Goal: Information Seeking & Learning: Learn about a topic

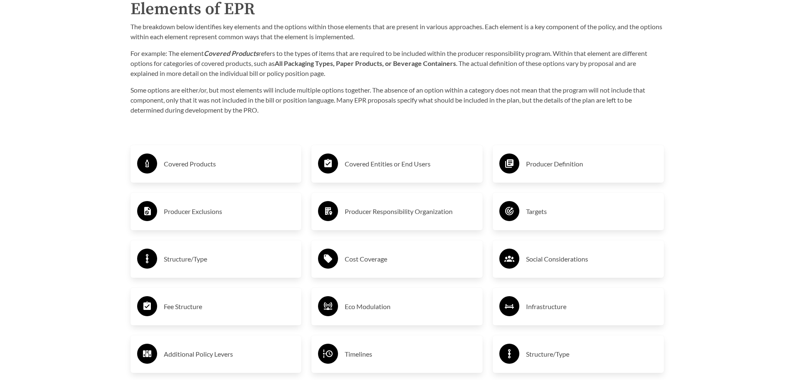
scroll to position [1418, 0]
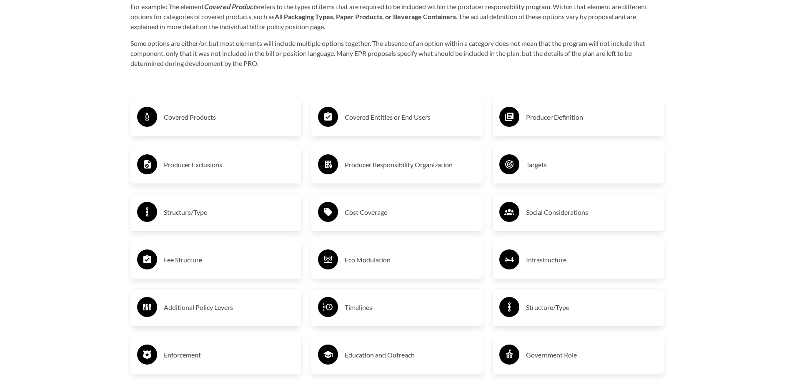
click at [402, 171] on h3 "Producer Responsibility Organization" at bounding box center [410, 164] width 131 height 13
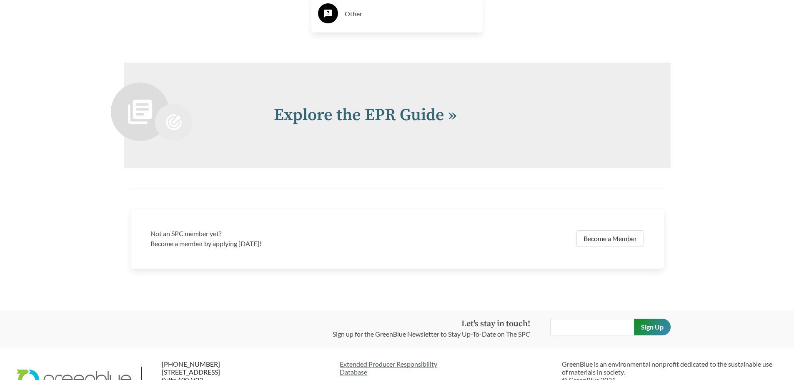
scroll to position [1918, 0]
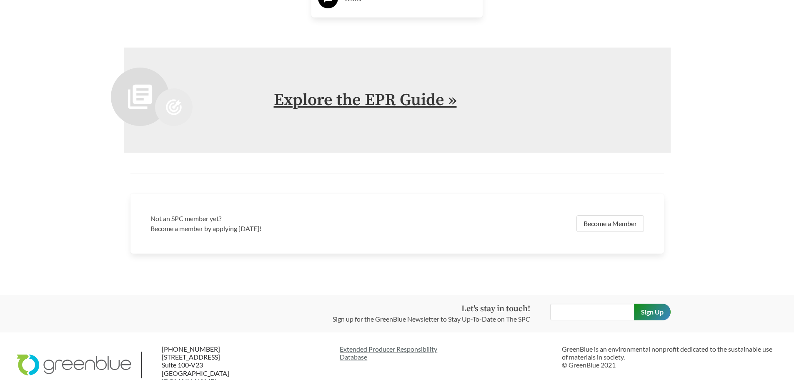
click at [363, 104] on link "Explore the EPR Guide »" at bounding box center [365, 100] width 183 height 21
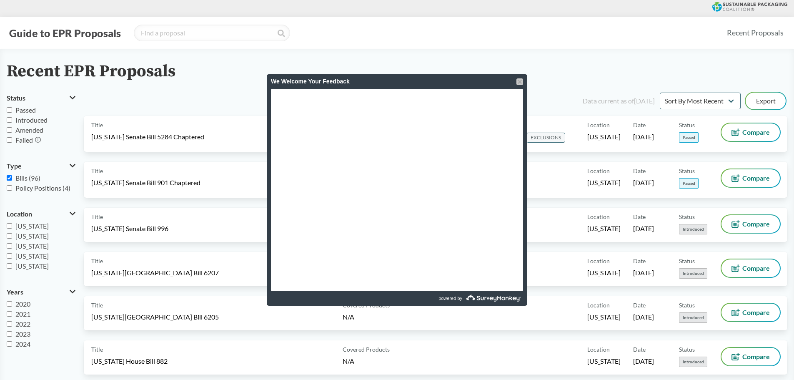
click at [517, 83] on div at bounding box center [520, 81] width 7 height 7
